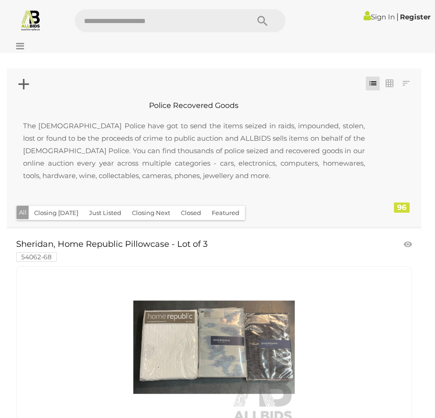
click at [61, 212] on button "Closing [DATE]" at bounding box center [56, 213] width 55 height 14
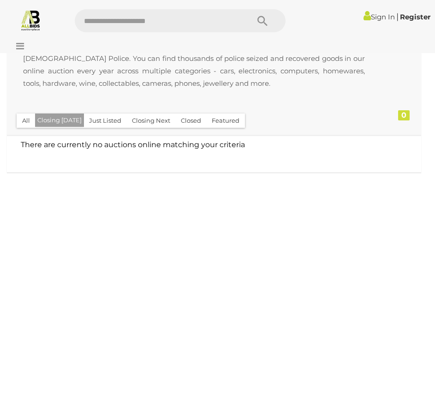
scroll to position [46, 0]
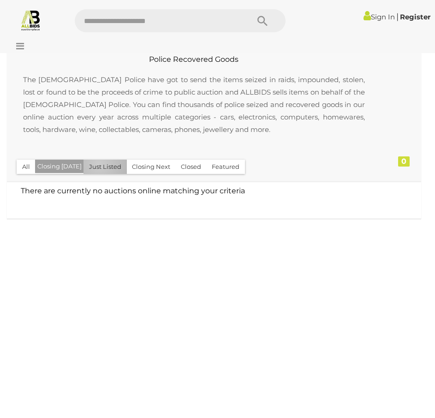
click at [95, 164] on button "Just Listed" at bounding box center [104, 167] width 43 height 14
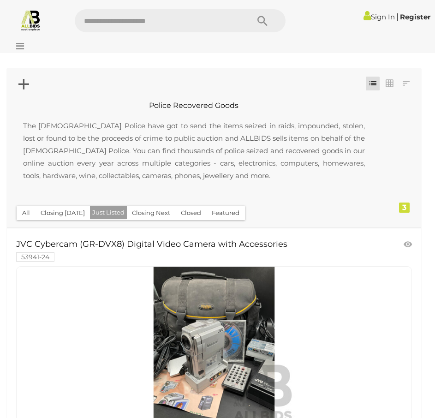
scroll to position [46, 0]
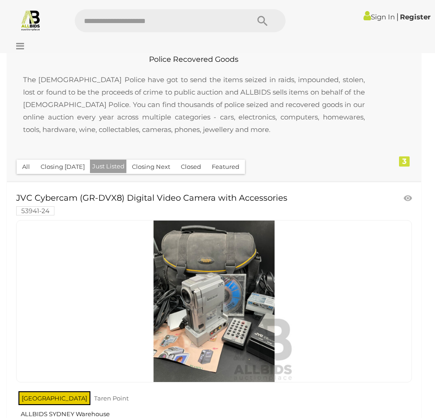
click at [149, 166] on button "Closing Next" at bounding box center [150, 167] width 49 height 14
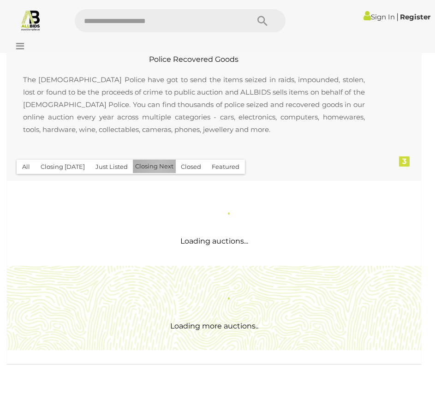
scroll to position [0, 0]
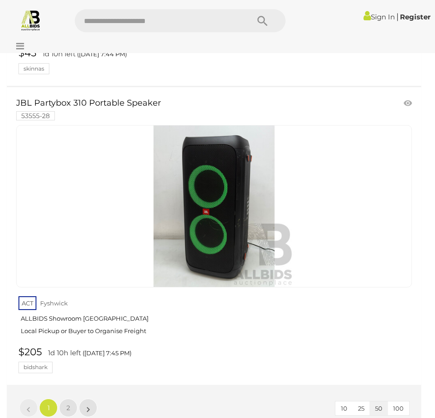
scroll to position [15176, 0]
